Goal: Information Seeking & Learning: Learn about a topic

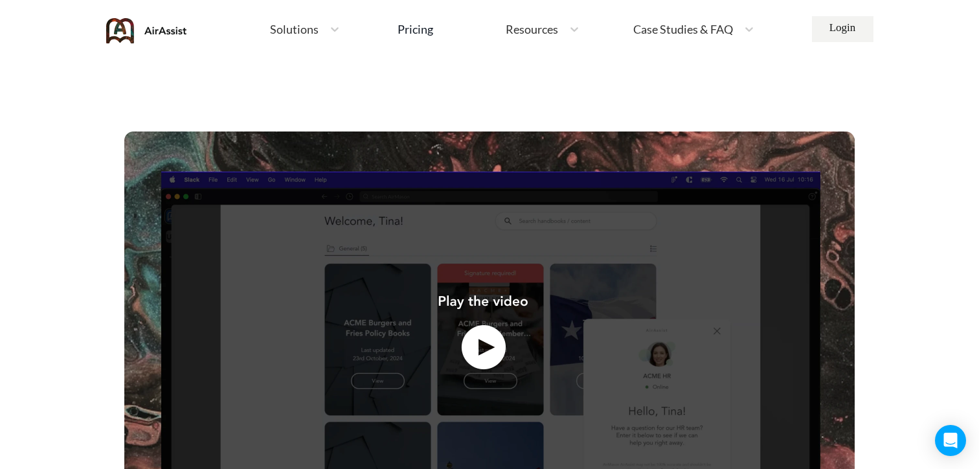
scroll to position [340, 0]
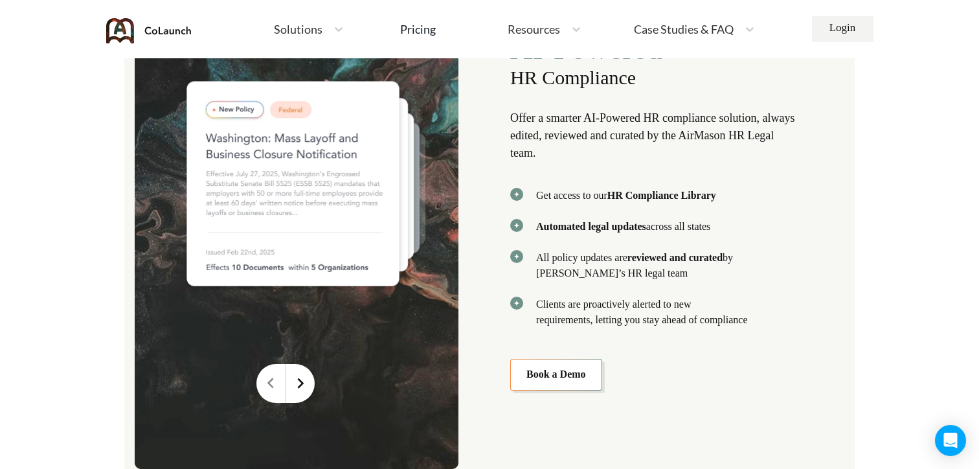
scroll to position [2725, 0]
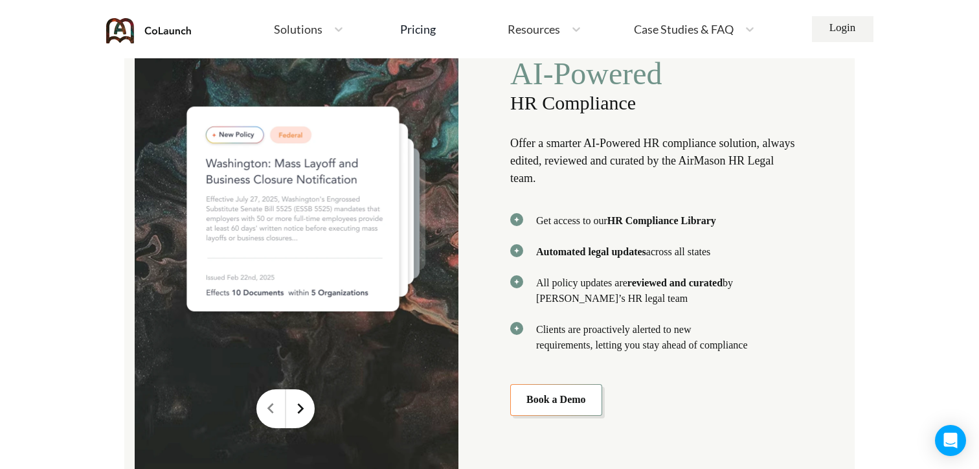
click at [791, 0] on nav "Home Employee Handbook Builder Automated Policy Updates Solutions Pricing About…" at bounding box center [502, 29] width 621 height 58
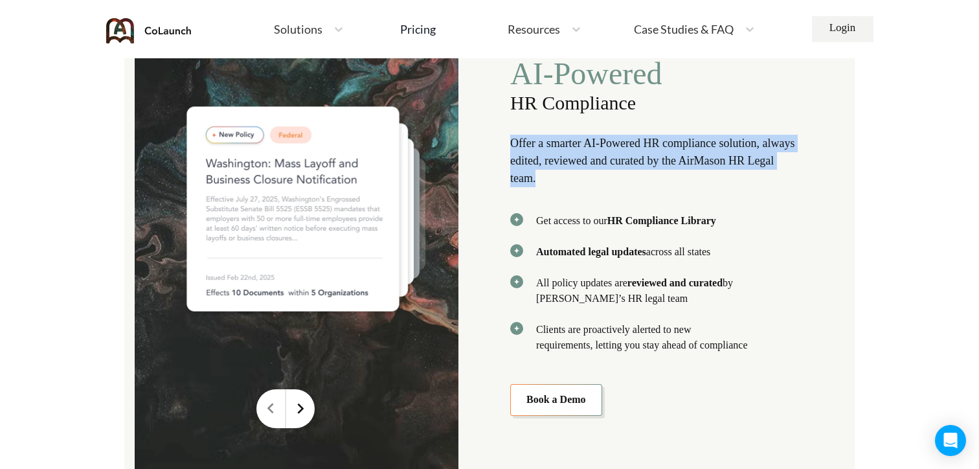
drag, startPoint x: 512, startPoint y: 133, endPoint x: 588, endPoint y: 172, distance: 85.5
click at [588, 173] on p "Offer a smarter AI-Powered HR compliance solution, always edited, reviewed and …" at bounding box center [654, 161] width 288 height 52
click at [588, 172] on p "Offer a smarter AI-Powered HR compliance solution, always edited, reviewed and …" at bounding box center [654, 161] width 288 height 52
drag, startPoint x: 540, startPoint y: 134, endPoint x: 595, endPoint y: 166, distance: 63.5
click at [595, 166] on p "Offer a smarter AI-Powered HR compliance solution, always edited, reviewed and …" at bounding box center [654, 161] width 288 height 52
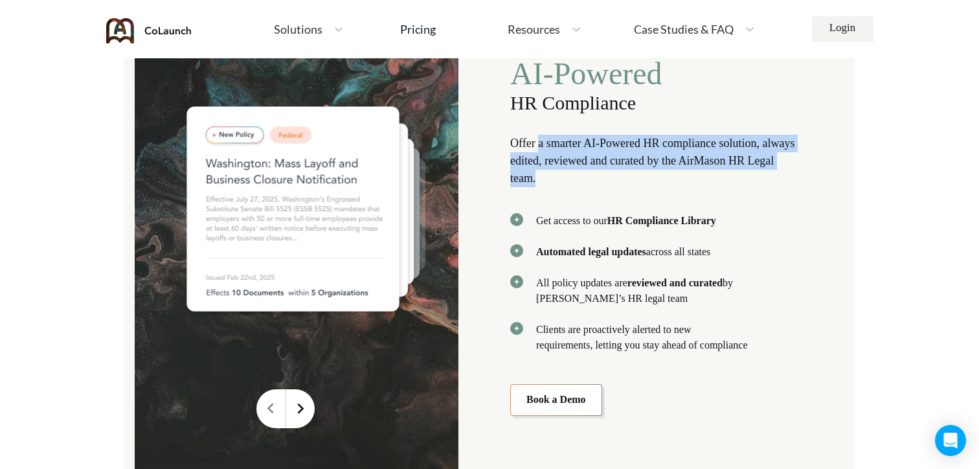
copy p "a smarter AI-Powered HR compliance solution, always edited, reviewed and curate…"
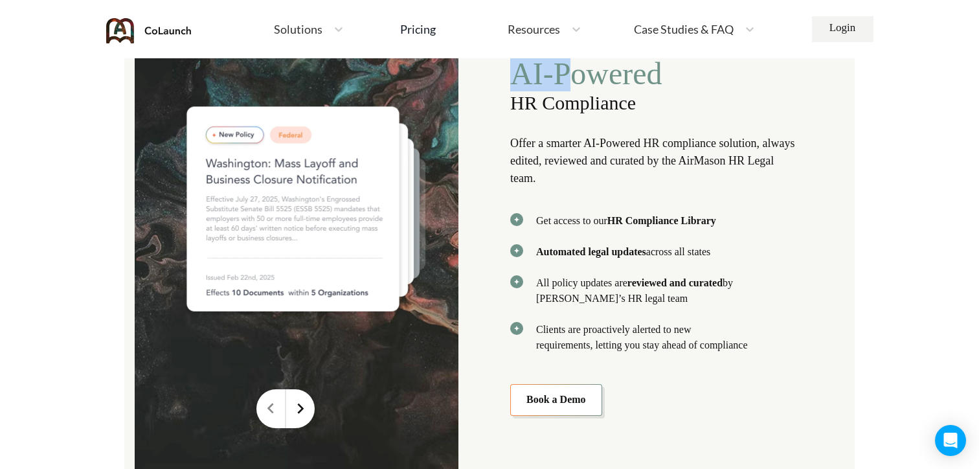
scroll to position [2685, 0]
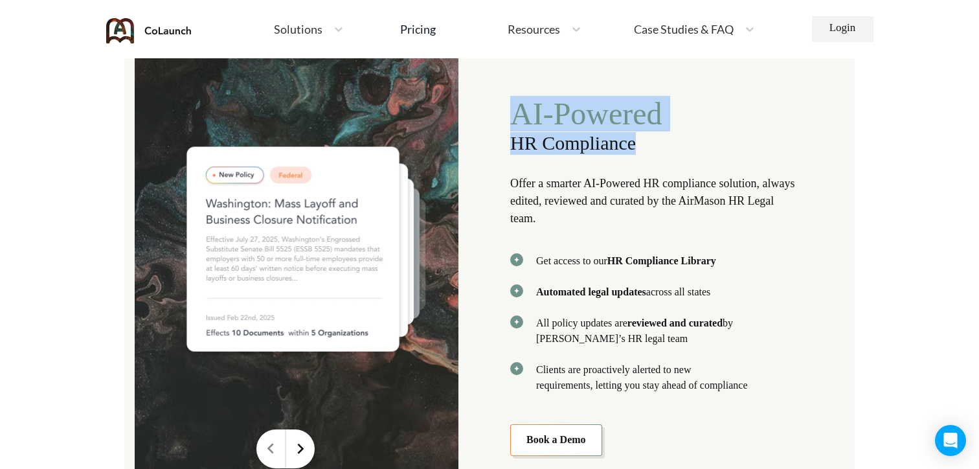
drag, startPoint x: 515, startPoint y: 71, endPoint x: 666, endPoint y: 131, distance: 162.7
click at [666, 131] on div "AI-Powered HR Compliance Offer a smarter AI-Powered HR compliance solution, alw…" at bounding box center [654, 275] width 288 height 359
copy div "AI-Powered HR Compliance"
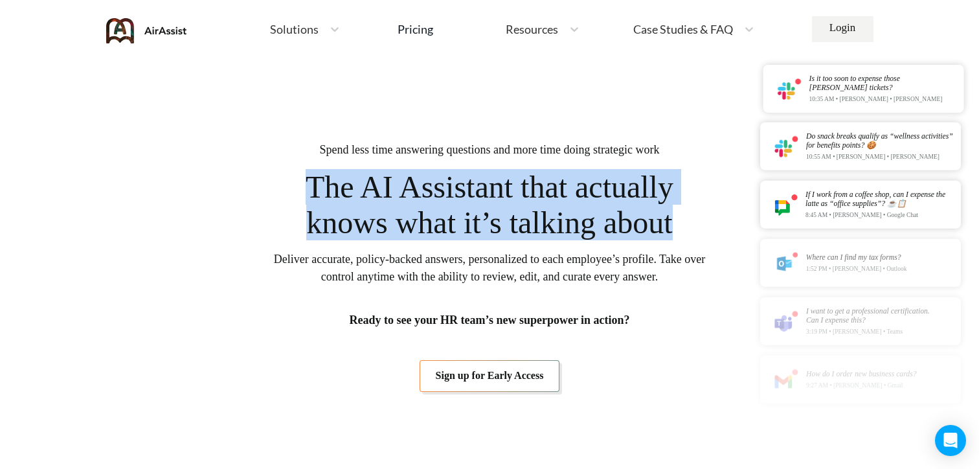
drag, startPoint x: 712, startPoint y: 223, endPoint x: 292, endPoint y: 191, distance: 421.6
copy span "The AI Assistant that actually knows what it’s talking about"
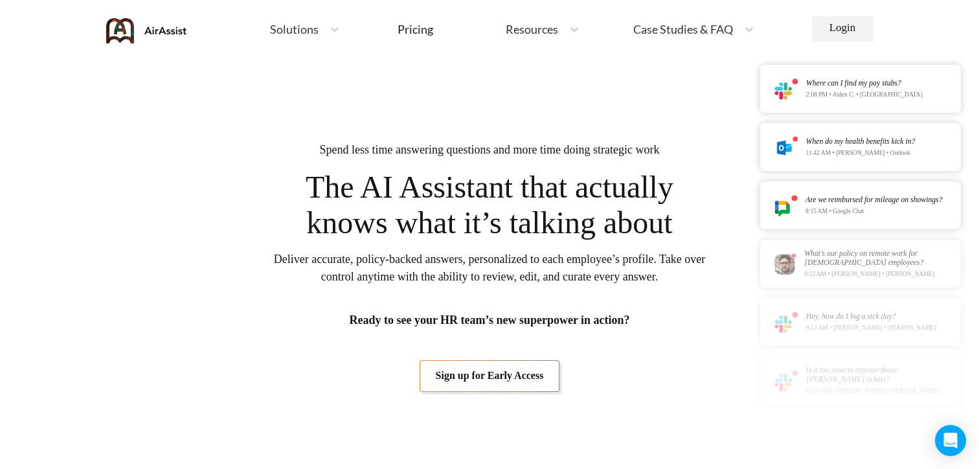
drag, startPoint x: 284, startPoint y: 257, endPoint x: 566, endPoint y: 277, distance: 283.1
click at [566, 277] on span "Deliver accurate, policy-backed answers, personalized to each employee’s profil…" at bounding box center [490, 268] width 434 height 35
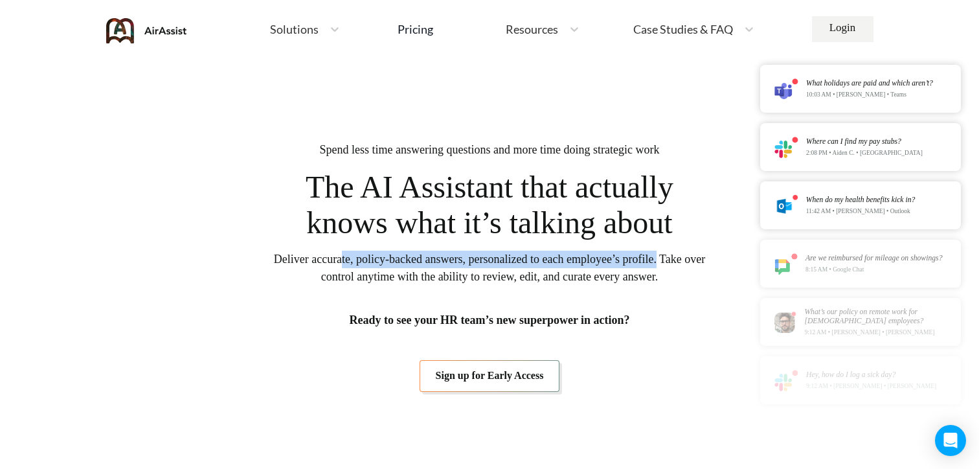
drag, startPoint x: 701, startPoint y: 260, endPoint x: 350, endPoint y: 260, distance: 351.7
click at [350, 260] on span "Deliver accurate, policy-backed answers, personalized to each employee’s profil…" at bounding box center [490, 268] width 434 height 35
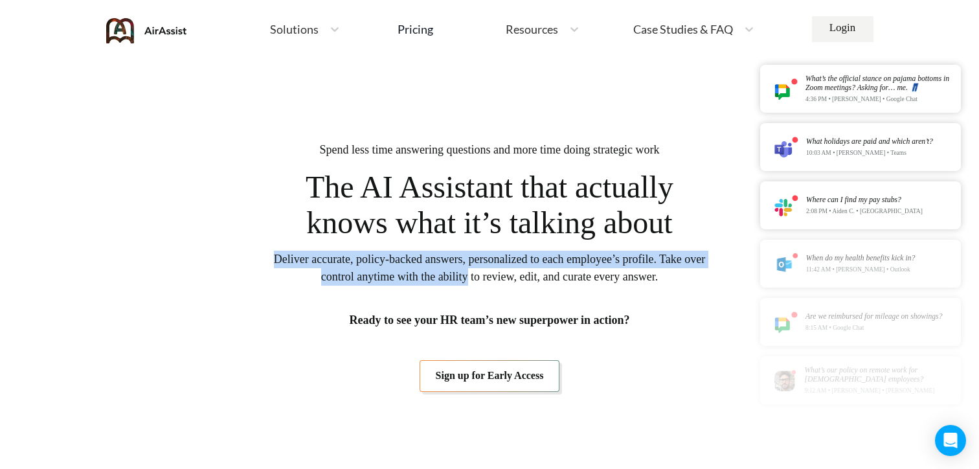
drag, startPoint x: 281, startPoint y: 260, endPoint x: 490, endPoint y: 283, distance: 210.4
click at [490, 283] on span "Deliver accurate, policy-backed answers, personalized to each employee’s profil…" at bounding box center [490, 268] width 434 height 35
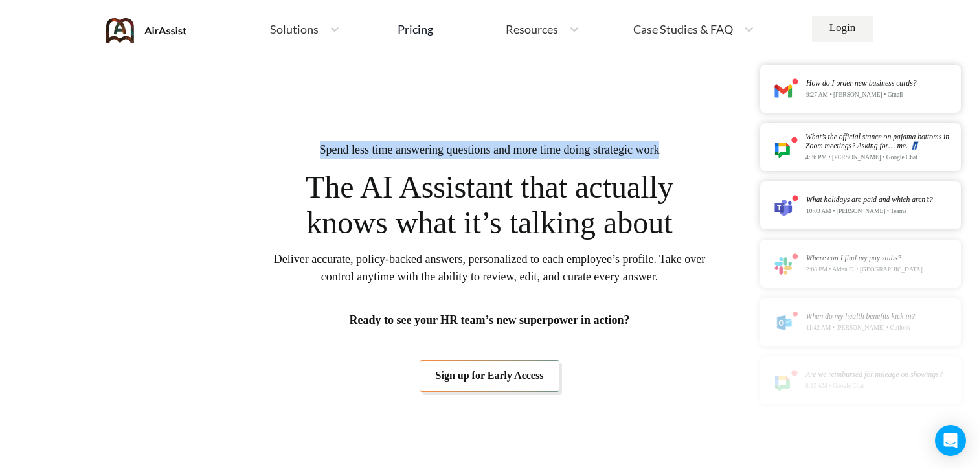
drag, startPoint x: 698, startPoint y: 146, endPoint x: 293, endPoint y: 146, distance: 404.8
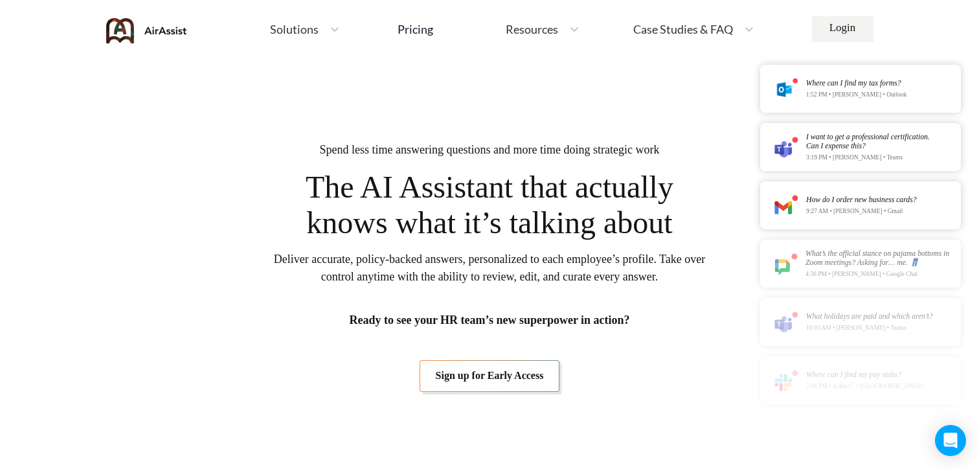
drag, startPoint x: 284, startPoint y: 259, endPoint x: 512, endPoint y: 249, distance: 228.9
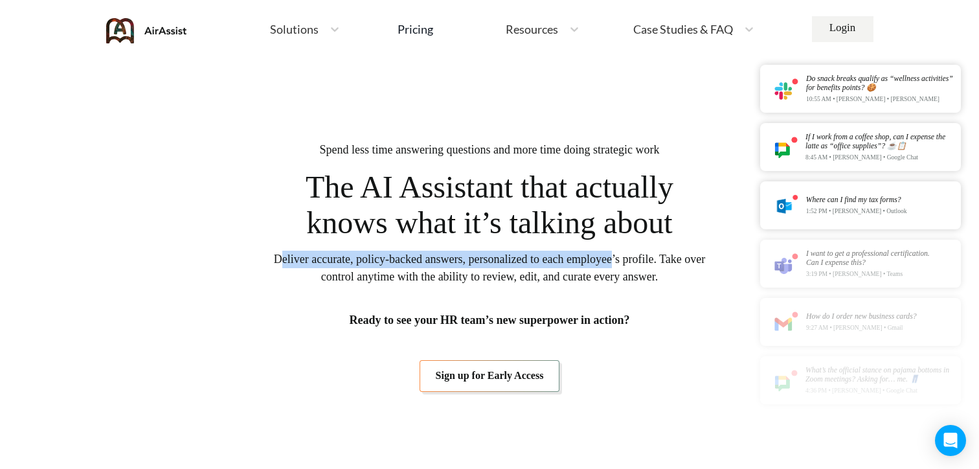
copy span "eliver accurate, policy-backed answers, personalized to each employee"
drag, startPoint x: 284, startPoint y: 260, endPoint x: 654, endPoint y: 261, distance: 370.5
click at [654, 261] on span "Deliver accurate, policy-backed answers, personalized to each employee’s profil…" at bounding box center [490, 268] width 434 height 35
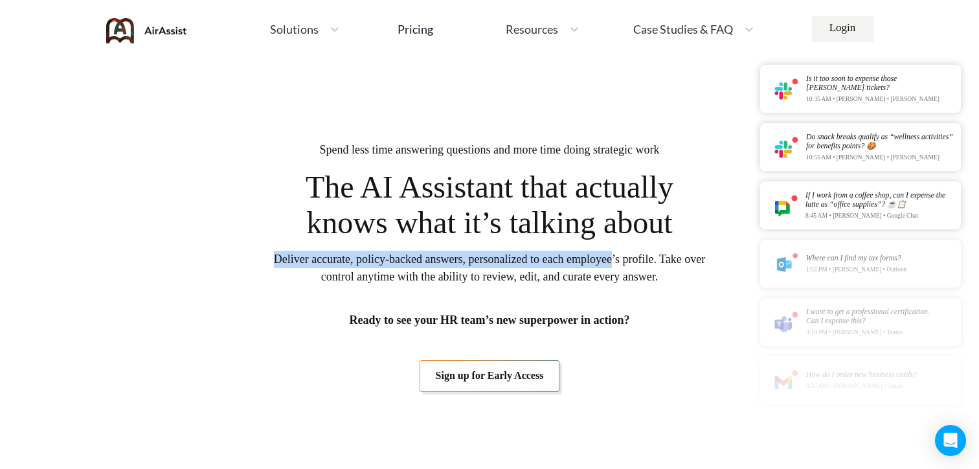
drag, startPoint x: 280, startPoint y: 260, endPoint x: 651, endPoint y: 256, distance: 370.5
click at [651, 256] on span "Deliver accurate, policy-backed answers, personalized to each employee’s profil…" at bounding box center [490, 268] width 434 height 35
copy span "Deliver accurate, policy-backed answers, personalized to each employee"
